Goal: Navigation & Orientation: Find specific page/section

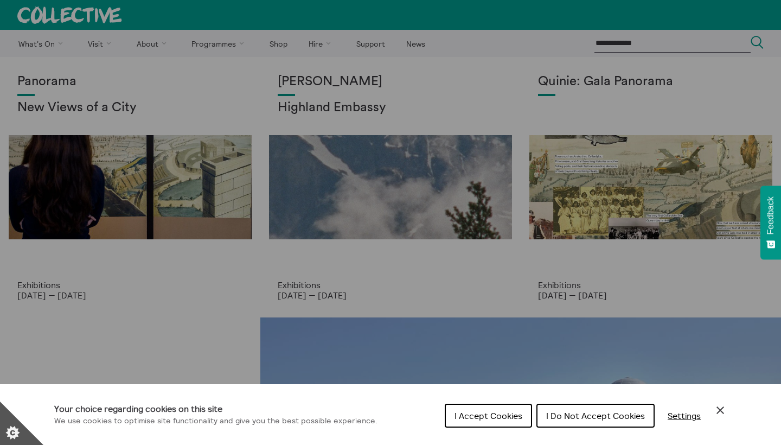
click at [488, 411] on span "I Accept Cookies" at bounding box center [488, 415] width 68 height 11
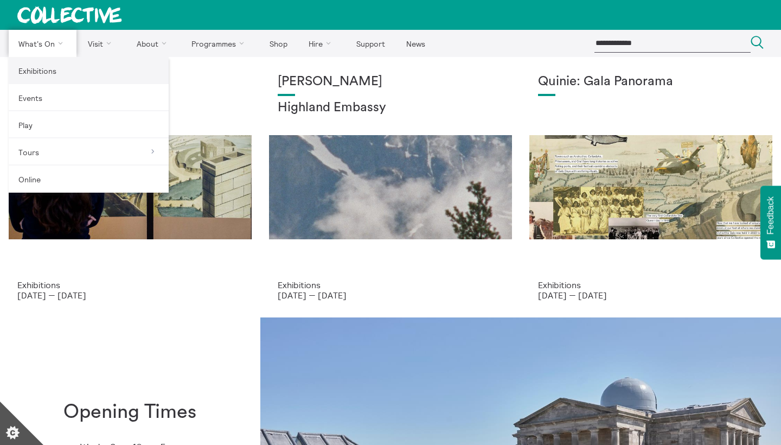
click at [36, 76] on link "Exhibitions" at bounding box center [89, 70] width 160 height 27
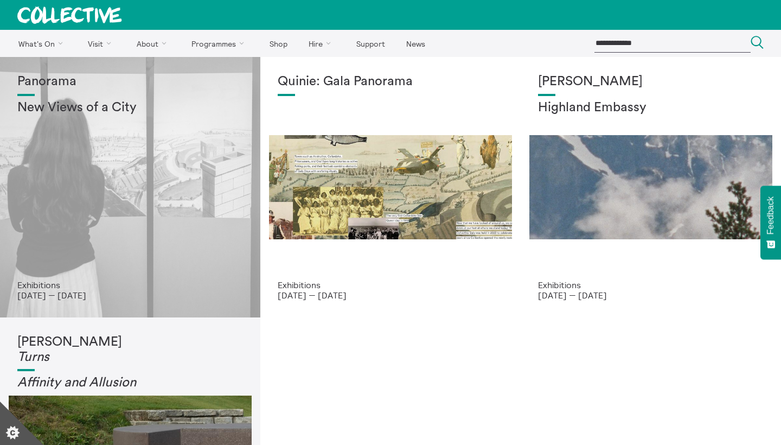
click at [123, 179] on div "Panorama New Views of a City" at bounding box center [130, 176] width 226 height 205
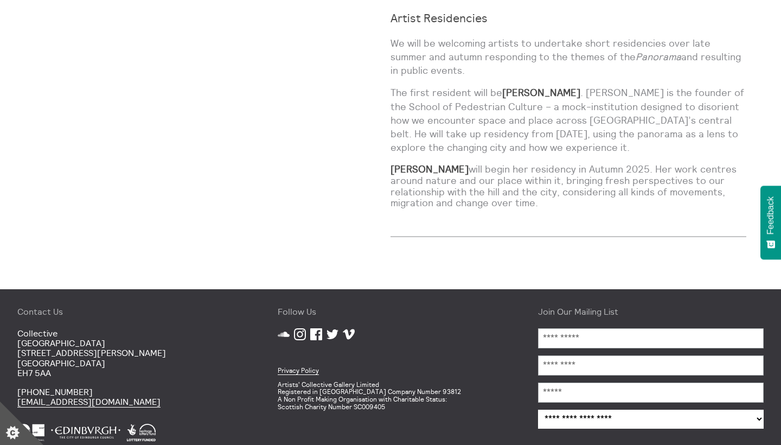
scroll to position [983, 0]
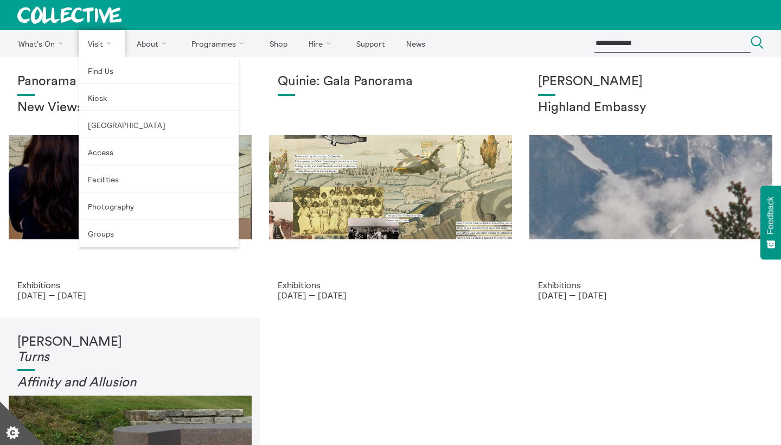
click at [102, 40] on link "Visit" at bounding box center [102, 43] width 47 height 27
